Goal: Browse casually

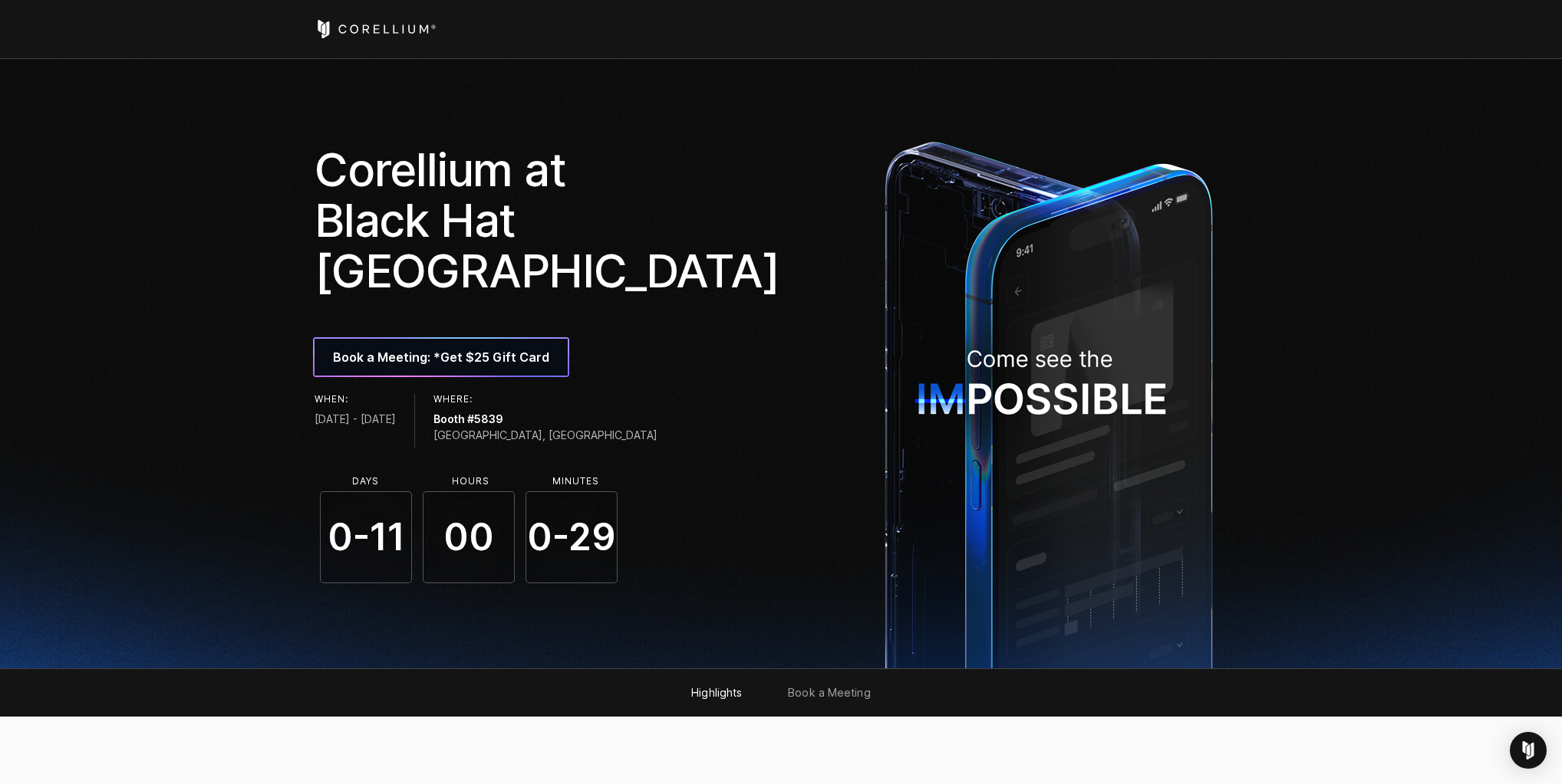
click at [385, 31] on icon "Corellium Home" at bounding box center [376, 29] width 122 height 19
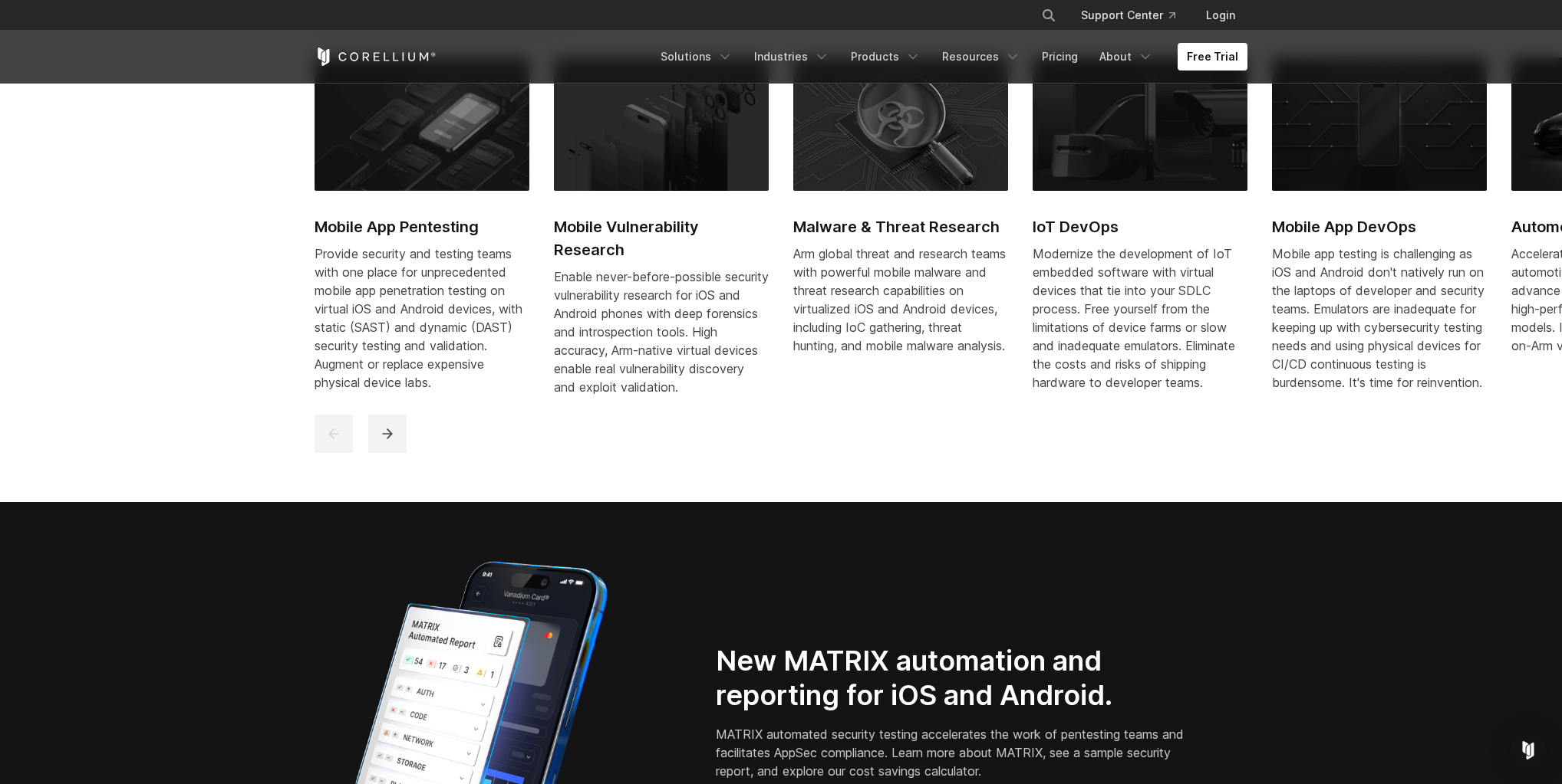
scroll to position [981, 0]
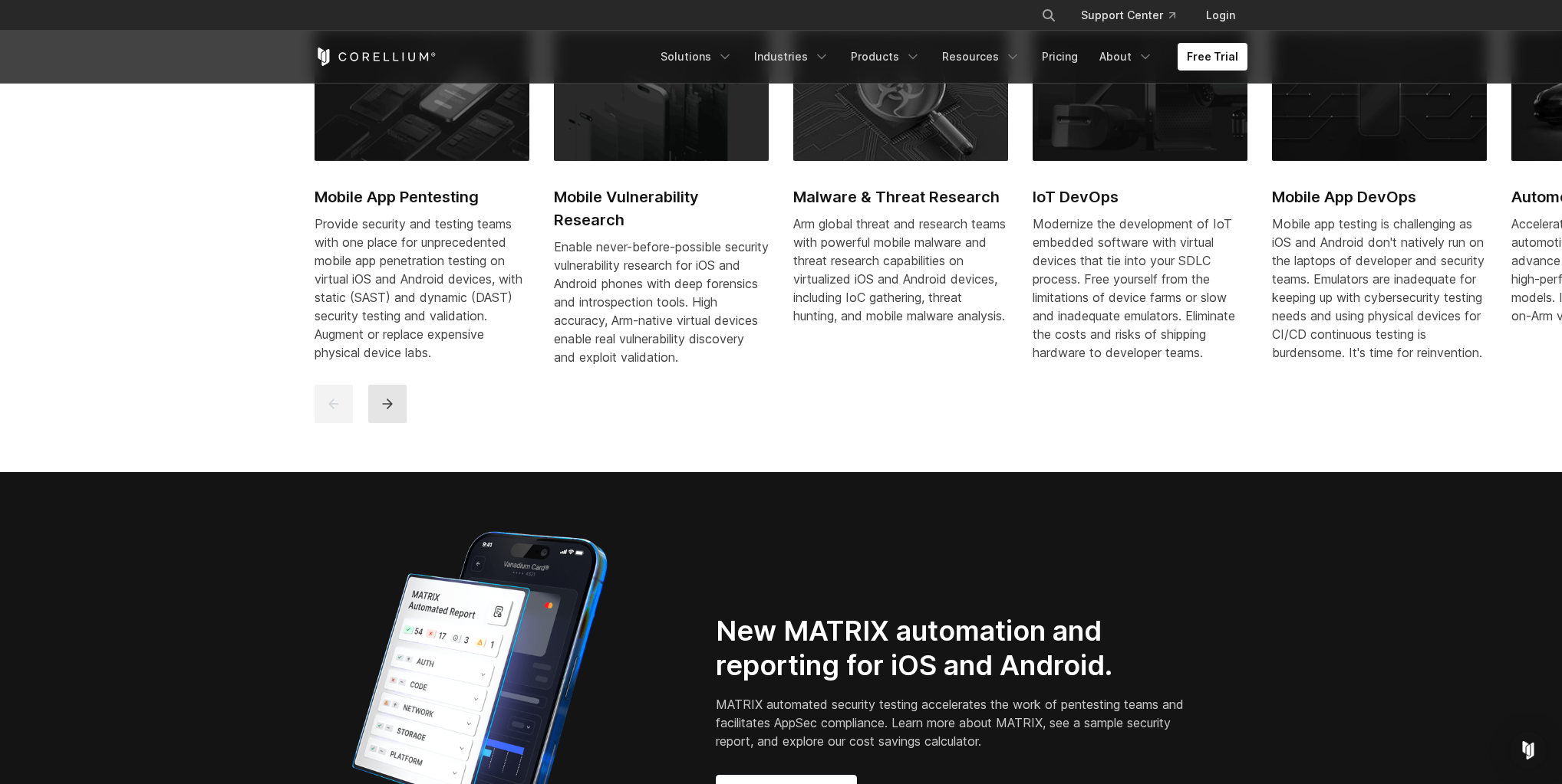
click at [390, 409] on icon "next" at bounding box center [386, 403] width 10 height 10
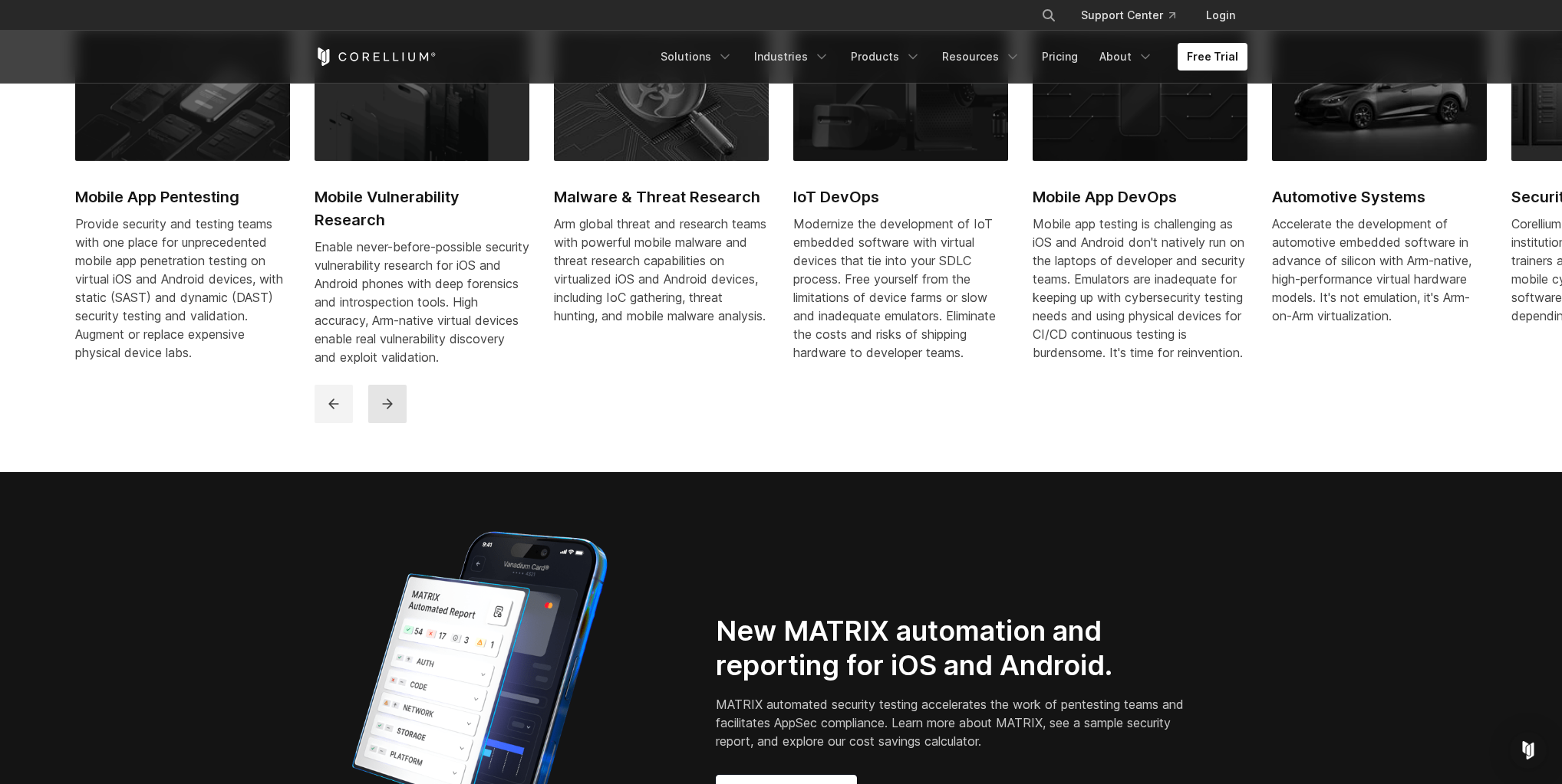
click at [390, 409] on icon "next" at bounding box center [386, 403] width 10 height 10
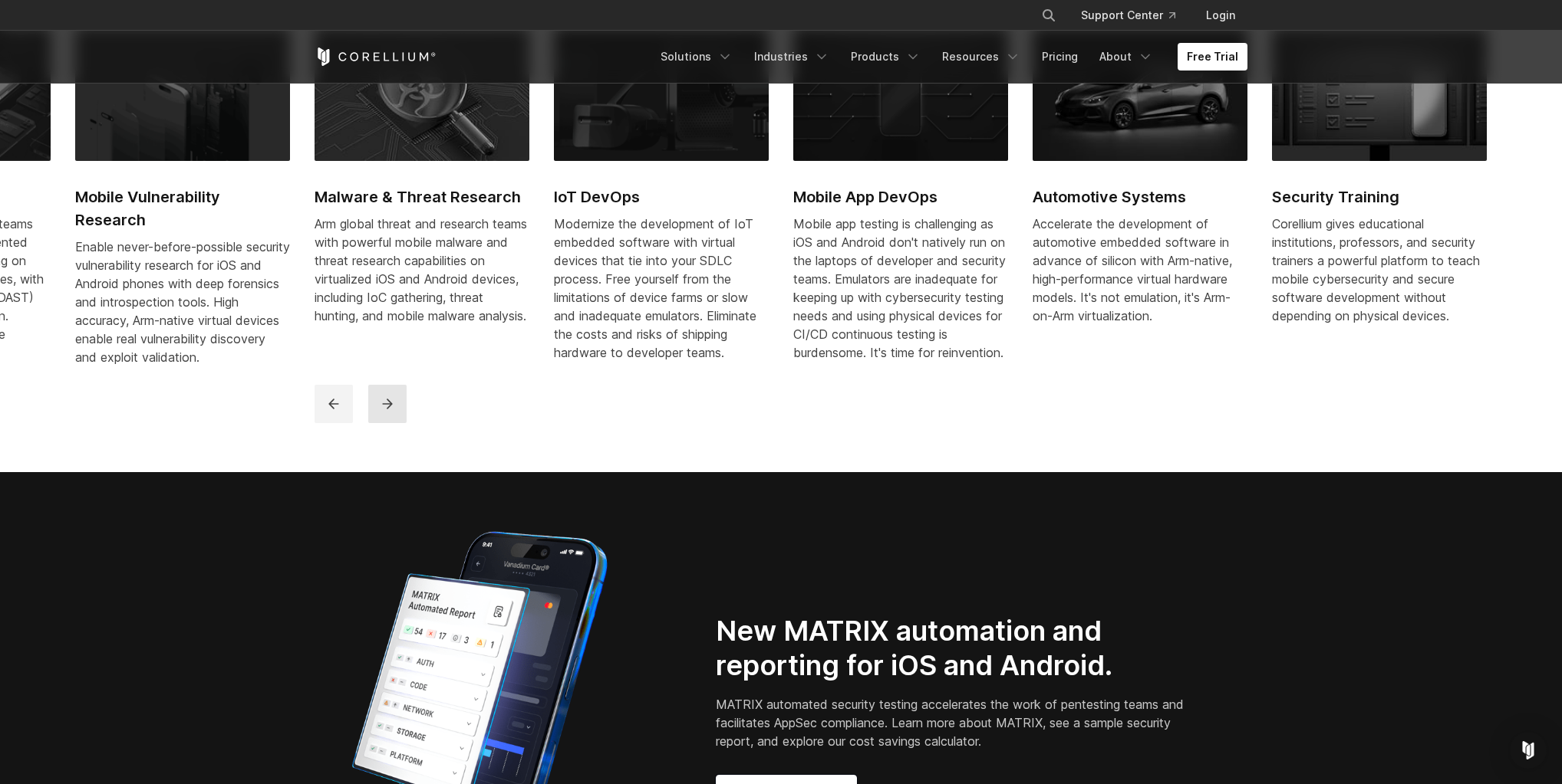
click at [390, 409] on icon "next" at bounding box center [386, 403] width 10 height 10
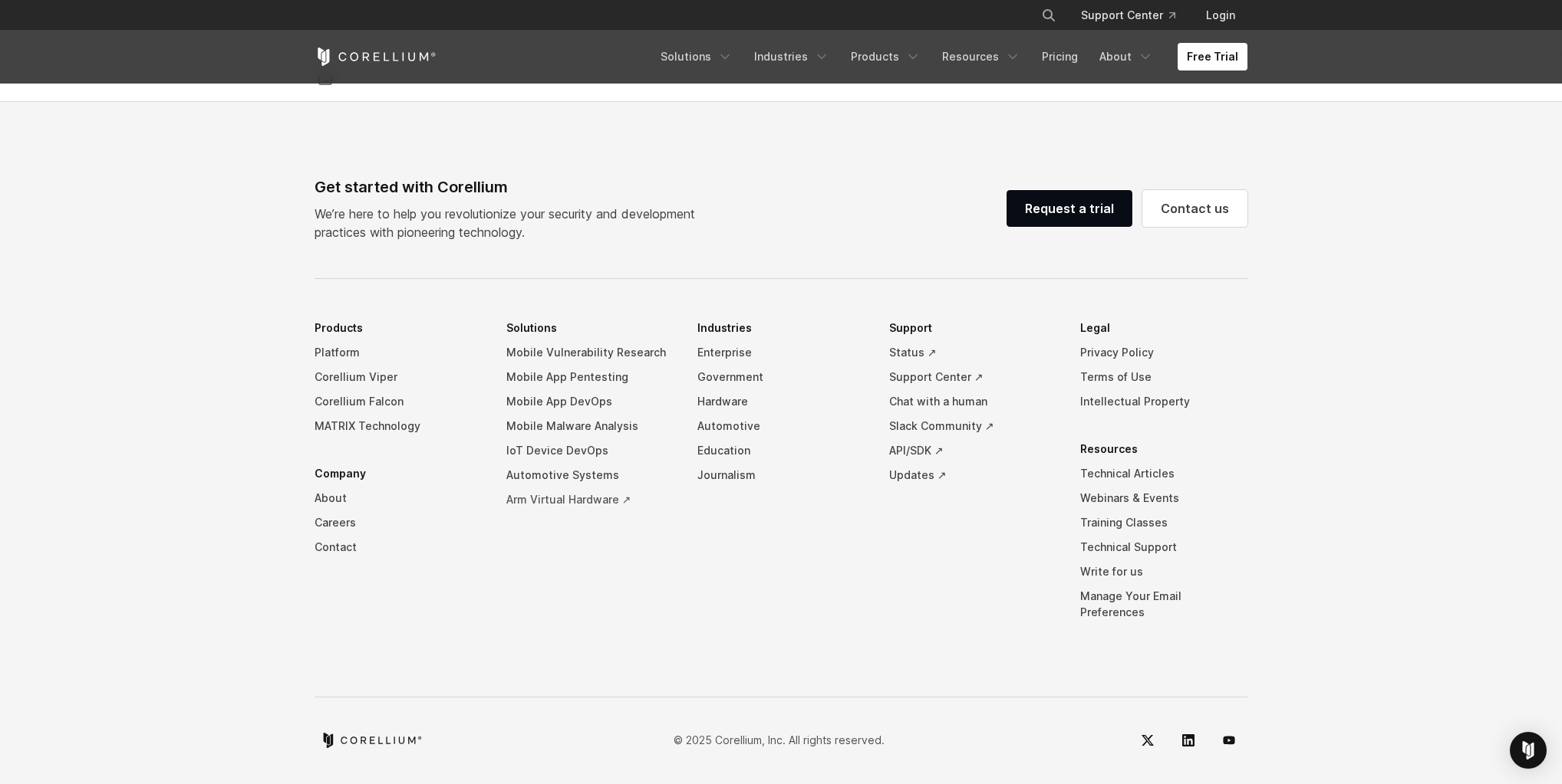
scroll to position [3589, 0]
